Goal: Task Accomplishment & Management: Use online tool/utility

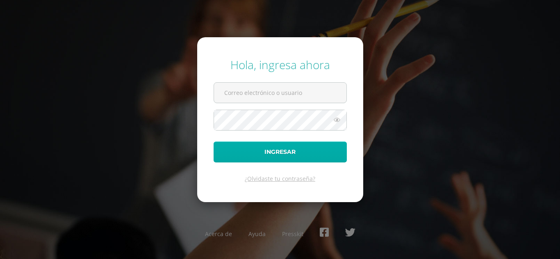
type input "[EMAIL_ADDRESS][DOMAIN_NAME]"
click at [264, 154] on button "Ingresar" at bounding box center [280, 152] width 133 height 21
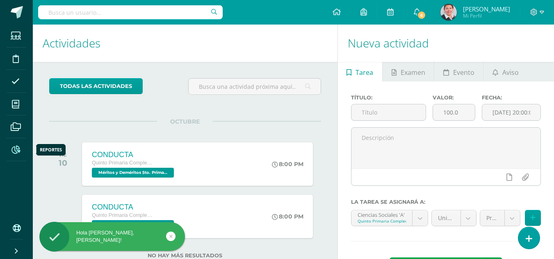
click at [19, 149] on icon at bounding box center [15, 150] width 9 height 8
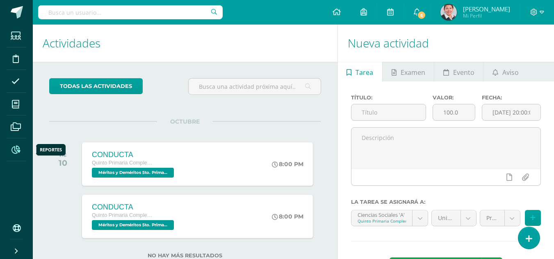
click at [18, 150] on icon at bounding box center [15, 150] width 9 height 8
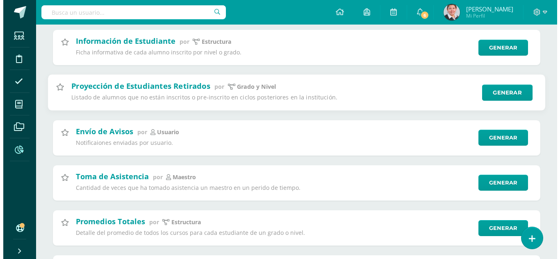
scroll to position [328, 0]
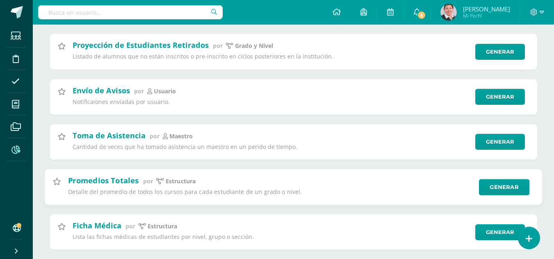
click at [148, 187] on div "Promedios Totales por estructura Detalle del promedio de todos los cursos para …" at bounding box center [270, 186] width 405 height 23
click at [501, 188] on link "Generar" at bounding box center [504, 187] width 50 height 16
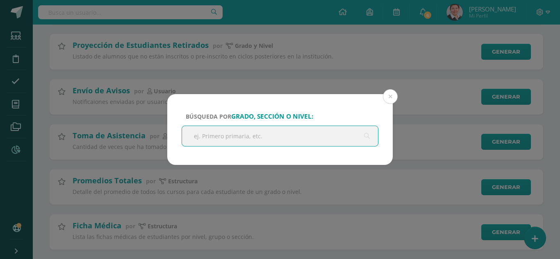
click at [295, 136] on input "text" at bounding box center [280, 136] width 196 height 20
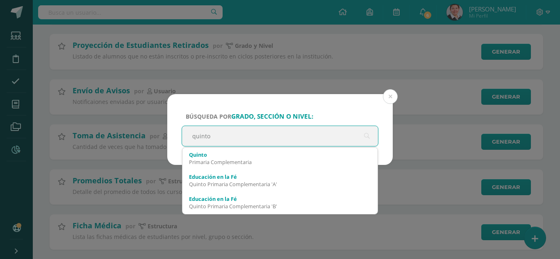
type input "quinto b"
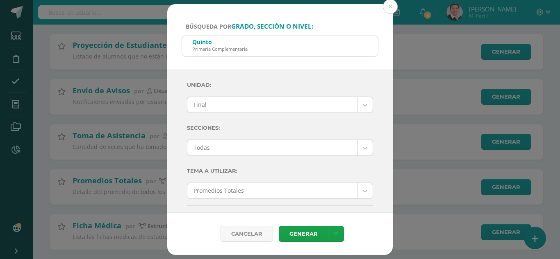
click at [341, 135] on form "Búsqueda por grado, sección o nivel: Quinto Primaria Complementaria quinto Unid…" at bounding box center [279, 130] width 225 height 252
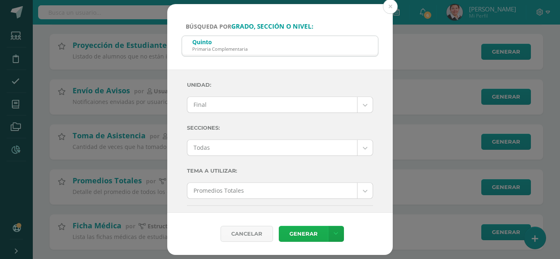
click at [293, 232] on link "Generar" at bounding box center [303, 234] width 49 height 16
